Goal: Task Accomplishment & Management: Manage account settings

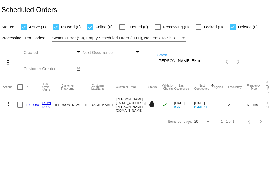
scroll to position [0, 12]
drag, startPoint x: 158, startPoint y: 60, endPoint x: 219, endPoint y: 61, distance: 61.9
click at [219, 61] on div "more_vert Sep Jan Feb Mar Apr 1" at bounding box center [134, 60] width 269 height 37
paste input "holmesdonna1954@yahoo"
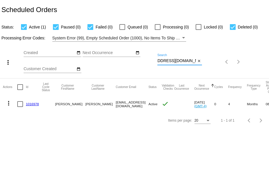
click at [7, 102] on mat-icon "more_vert" at bounding box center [8, 103] width 7 height 7
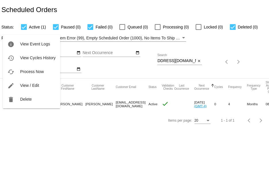
scroll to position [0, 0]
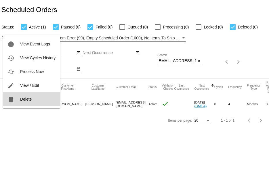
click at [16, 100] on button "delete Delete" at bounding box center [31, 99] width 57 height 14
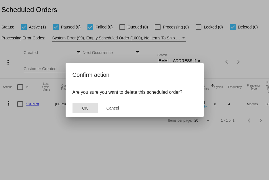
click at [88, 106] on span "OK" at bounding box center [85, 108] width 6 height 5
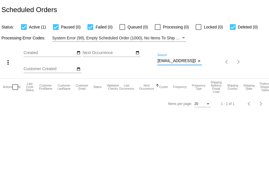
drag, startPoint x: 159, startPoint y: 60, endPoint x: 166, endPoint y: 60, distance: 6.3
click at [168, 60] on input "holmesdonna1954@yahoo.com" at bounding box center [177, 61] width 39 height 5
click at [158, 60] on input "holmesdonna1954@yahoo.com" at bounding box center [177, 61] width 39 height 5
drag, startPoint x: 158, startPoint y: 60, endPoint x: 207, endPoint y: 65, distance: 49.2
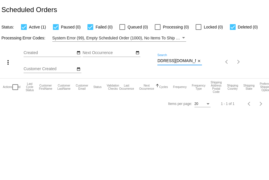
click at [207, 65] on div "more_vert Sep Jan Feb Mar Apr 1" at bounding box center [134, 60] width 269 height 37
paste input "cjlaughery@gmail"
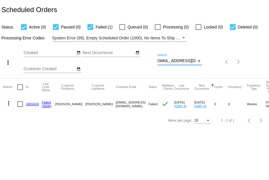
type input "cjlaughery@gmail.com"
click at [34, 103] on link "1001416" at bounding box center [32, 104] width 13 height 4
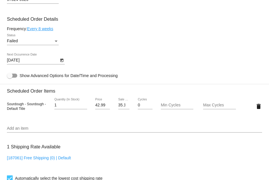
scroll to position [317, 0]
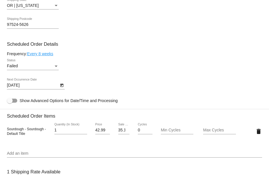
click at [55, 67] on div "Status" at bounding box center [56, 66] width 3 height 1
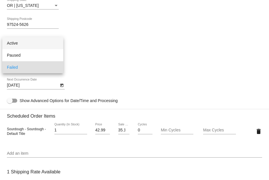
click at [48, 43] on span "Active" at bounding box center [33, 43] width 52 height 12
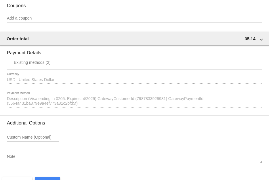
scroll to position [548, 0]
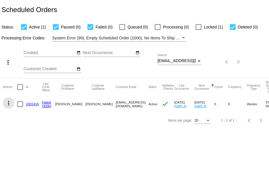
click at [10, 103] on mat-icon "more_vert" at bounding box center [8, 103] width 7 height 7
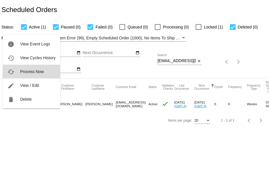
click at [23, 68] on button "cached Process Now" at bounding box center [31, 72] width 57 height 14
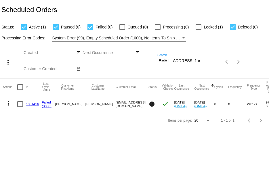
scroll to position [0, 2]
drag, startPoint x: 158, startPoint y: 59, endPoint x: 216, endPoint y: 56, distance: 57.7
click at [216, 56] on div "more_vert Sep Jan Feb Mar Apr 1" at bounding box center [134, 60] width 269 height 37
paste input "Suraeeaton@ao"
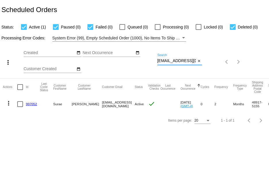
scroll to position [0, 0]
click at [8, 106] on mat-icon "more_vert" at bounding box center [8, 103] width 7 height 7
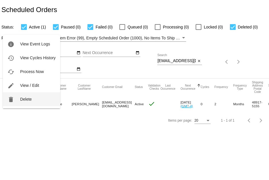
click at [15, 100] on button "delete Delete" at bounding box center [31, 99] width 57 height 14
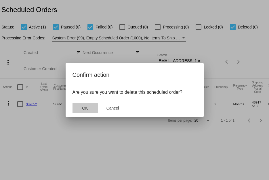
click at [81, 107] on button "OK" at bounding box center [85, 108] width 25 height 10
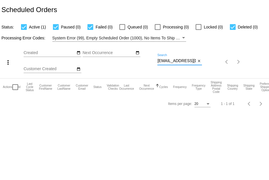
scroll to position [0, 0]
drag, startPoint x: 158, startPoint y: 60, endPoint x: 236, endPoint y: 69, distance: 78.6
click at [236, 69] on div "more_vert Sep Jan Feb Mar Apr 1" at bounding box center [134, 60] width 269 height 37
paste input "hcchristy@gmai"
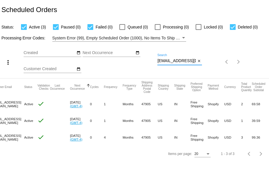
scroll to position [0, 0]
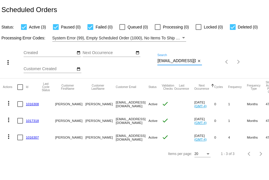
type input "hcchristy@gmail.com"
click at [36, 104] on link "1016308" at bounding box center [32, 104] width 13 height 4
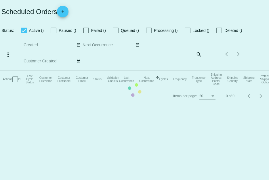
checkbox input "true"
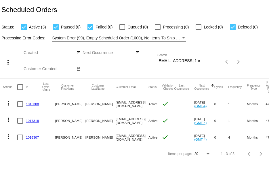
click at [27, 121] on link "1017318" at bounding box center [32, 121] width 13 height 4
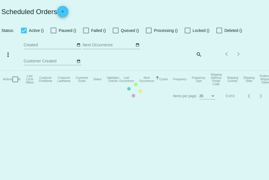
checkbox input "true"
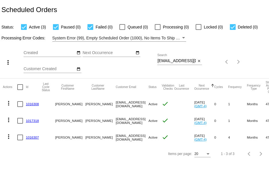
click at [32, 137] on link "1016307" at bounding box center [32, 138] width 13 height 4
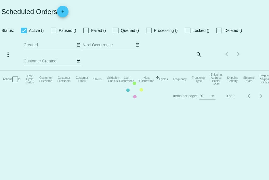
checkbox input "true"
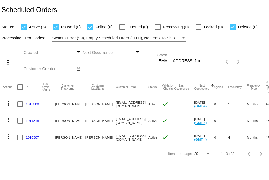
click at [29, 103] on link "1016308" at bounding box center [32, 104] width 13 height 4
click at [34, 103] on link "1016308" at bounding box center [32, 104] width 13 height 4
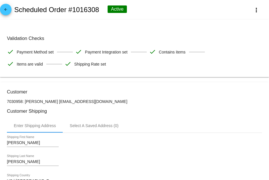
drag, startPoint x: 103, startPoint y: 11, endPoint x: 74, endPoint y: 7, distance: 29.9
click at [74, 7] on div "arrow_back Scheduled Order #1016308 Active more_vert" at bounding box center [134, 10] width 269 height 20
copy div "1016308"
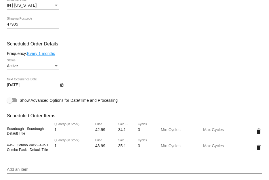
scroll to position [259, 0]
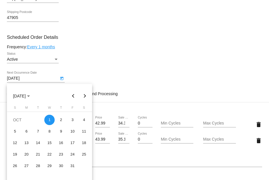
drag, startPoint x: 40, startPoint y: 80, endPoint x: 10, endPoint y: 78, distance: 29.7
click at [10, 78] on body "arrow_back Scheduled Order #1016308 Active more_vert Validation Checks check Pa…" at bounding box center [134, 90] width 269 height 180
click at [116, 63] on div at bounding box center [134, 90] width 269 height 180
click at [171, 66] on div at bounding box center [134, 90] width 269 height 180
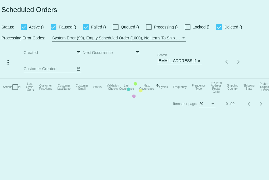
checkbox input "true"
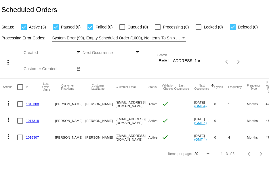
click at [31, 119] on link "1017318" at bounding box center [32, 121] width 13 height 4
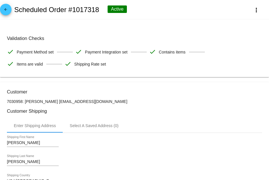
drag, startPoint x: 102, startPoint y: 11, endPoint x: 73, endPoint y: 11, distance: 29.4
click at [73, 11] on div "arrow_back Scheduled Order #1017318 Active more_vert" at bounding box center [134, 10] width 269 height 20
copy h2 "1017318"
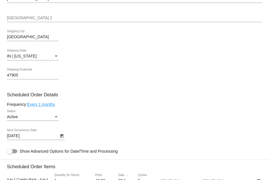
scroll to position [259, 0]
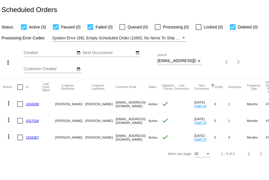
click at [32, 134] on mat-cell "1016307" at bounding box center [34, 137] width 16 height 17
click at [32, 136] on link "1016307" at bounding box center [32, 138] width 13 height 4
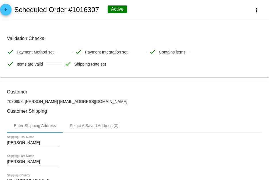
drag, startPoint x: 101, startPoint y: 11, endPoint x: 72, endPoint y: 10, distance: 28.8
click at [72, 10] on div "arrow_back Scheduled Order #1016307 Active more_vert" at bounding box center [134, 10] width 269 height 20
copy h2 "1016307"
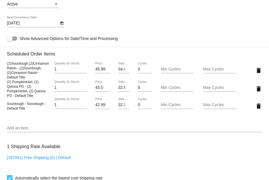
scroll to position [317, 0]
